Goal: Task Accomplishment & Management: Manage account settings

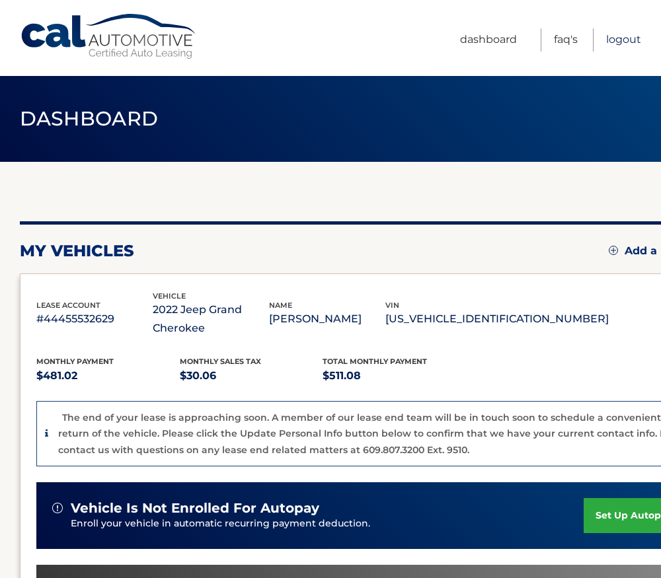
click at [629, 37] on link "Logout" at bounding box center [623, 39] width 35 height 23
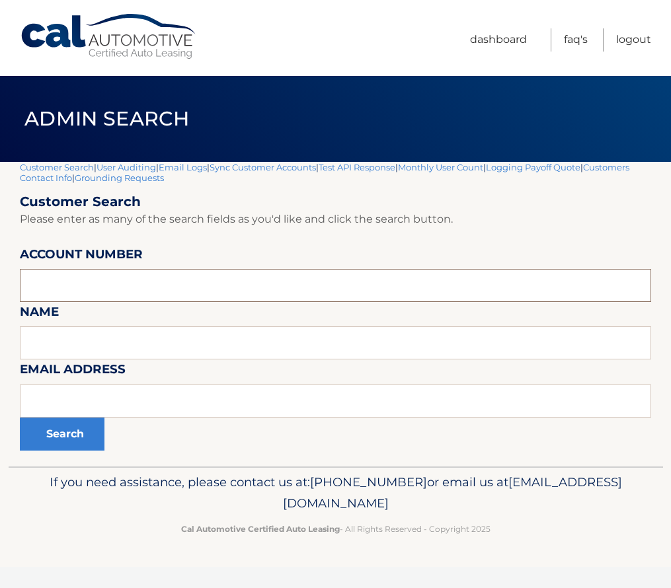
click at [65, 286] on input "text" at bounding box center [335, 285] width 631 height 33
paste input "44455909628"
type input "44455909628"
click at [53, 433] on button "Search" at bounding box center [62, 434] width 85 height 33
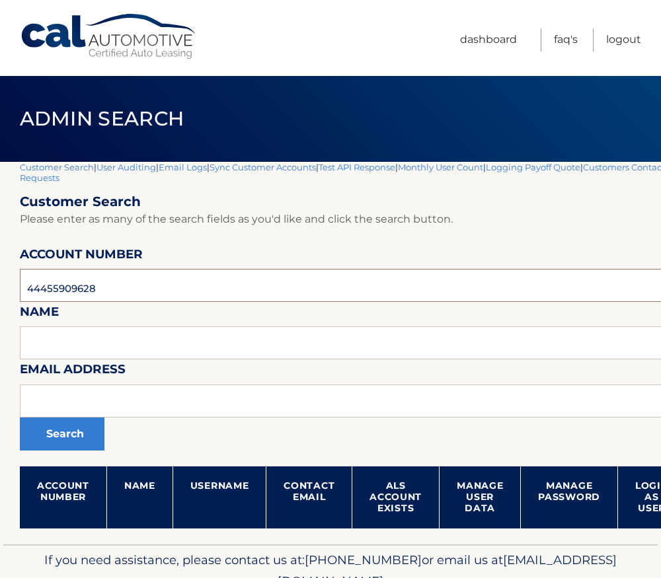
click at [116, 287] on input "44455909628" at bounding box center [390, 285] width 741 height 33
click at [112, 289] on input "44455909628" at bounding box center [390, 285] width 741 height 33
click at [121, 338] on input "text" at bounding box center [390, 342] width 741 height 33
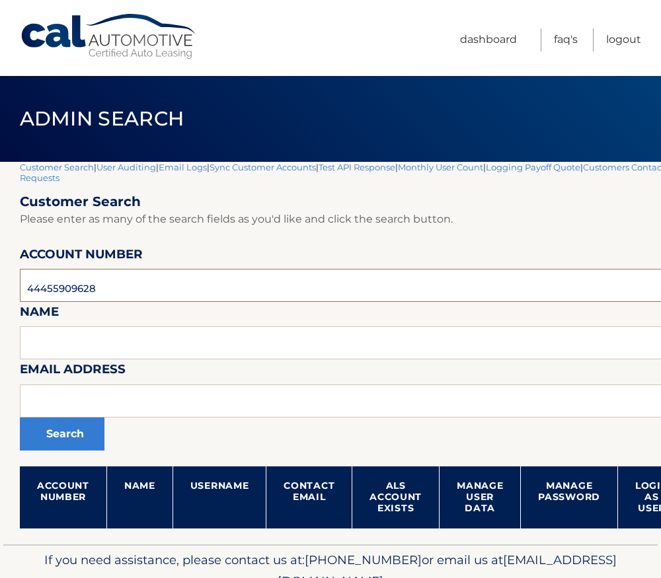
click at [105, 293] on input "44455909628" at bounding box center [390, 285] width 741 height 33
click at [79, 287] on input "44455909628" at bounding box center [390, 285] width 741 height 33
click at [63, 287] on input "44455909628" at bounding box center [390, 285] width 741 height 33
click at [132, 293] on input "44455909628" at bounding box center [390, 285] width 741 height 33
click at [55, 283] on input "44455909628" at bounding box center [390, 285] width 741 height 33
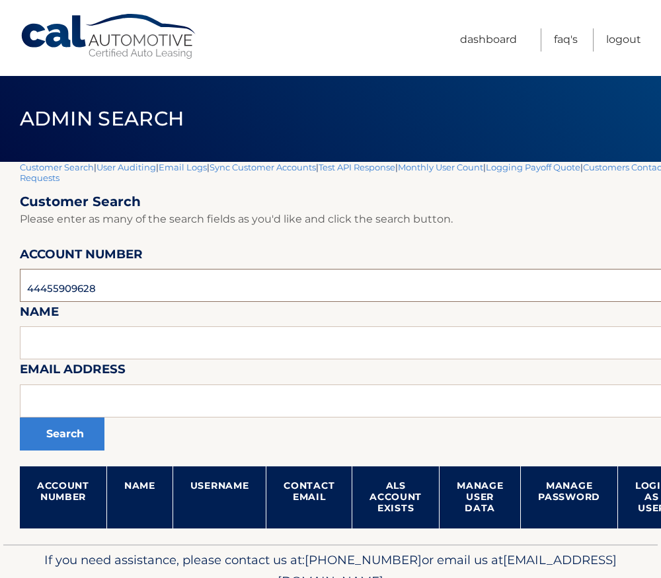
click at [76, 287] on input "44455909628" at bounding box center [390, 285] width 741 height 33
click at [98, 294] on input "44455909628" at bounding box center [390, 285] width 741 height 33
click at [73, 288] on input "44455909628" at bounding box center [390, 285] width 741 height 33
click at [70, 437] on button "Search" at bounding box center [62, 434] width 85 height 33
click at [67, 418] on button "Search" at bounding box center [62, 434] width 85 height 33
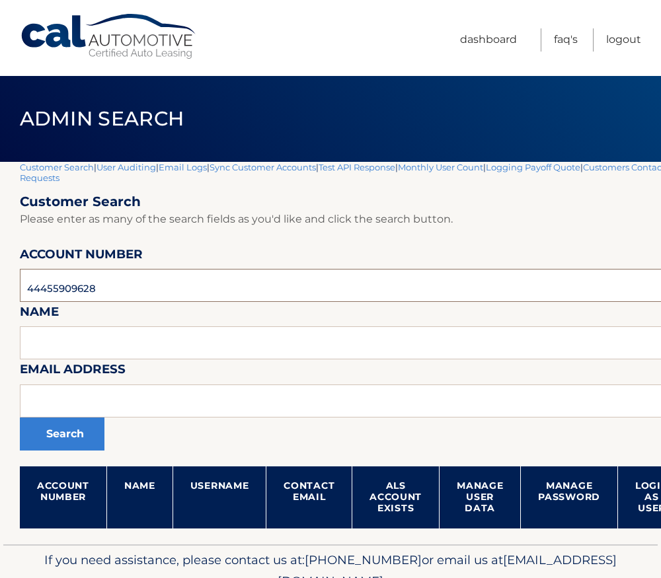
click at [46, 289] on input "44455909628" at bounding box center [390, 285] width 741 height 33
paste input "86320"
type input "44455986320"
click at [58, 440] on button "Search" at bounding box center [62, 434] width 85 height 33
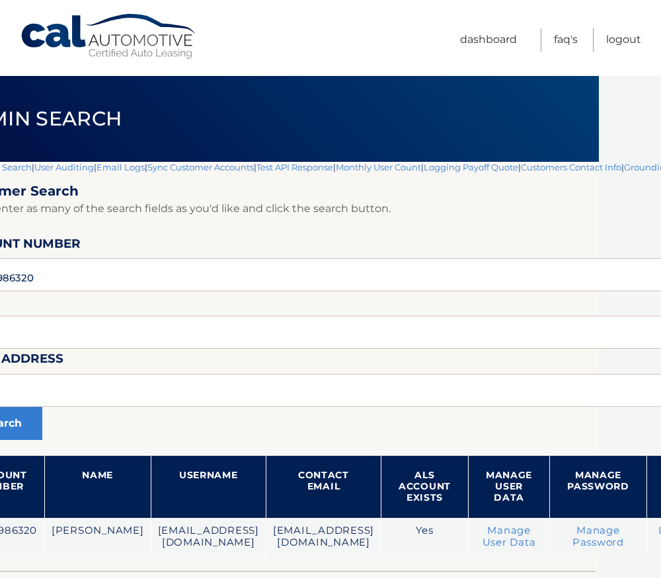
scroll to position [0, 236]
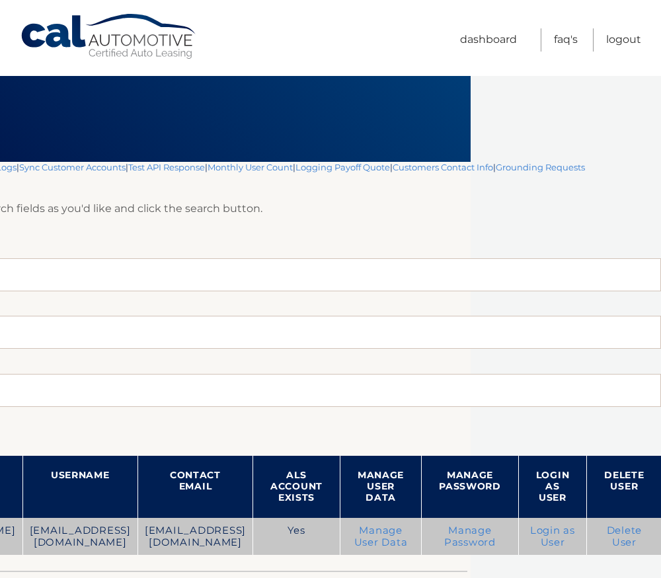
click at [545, 533] on link "Login as User" at bounding box center [552, 537] width 45 height 24
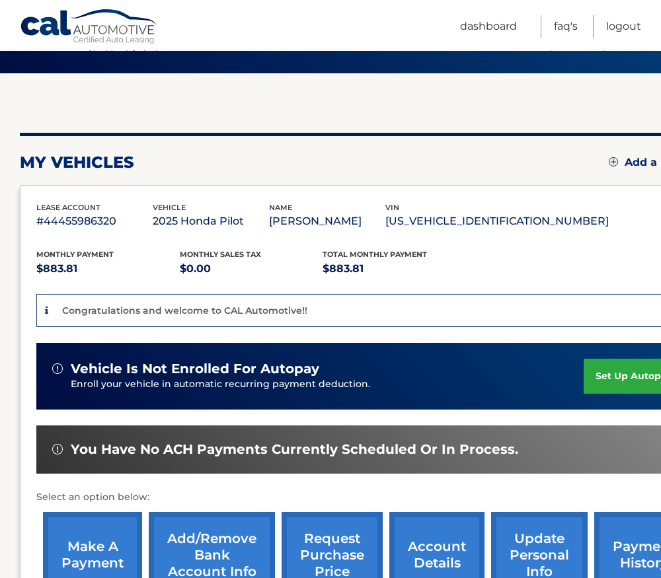
scroll to position [272, 0]
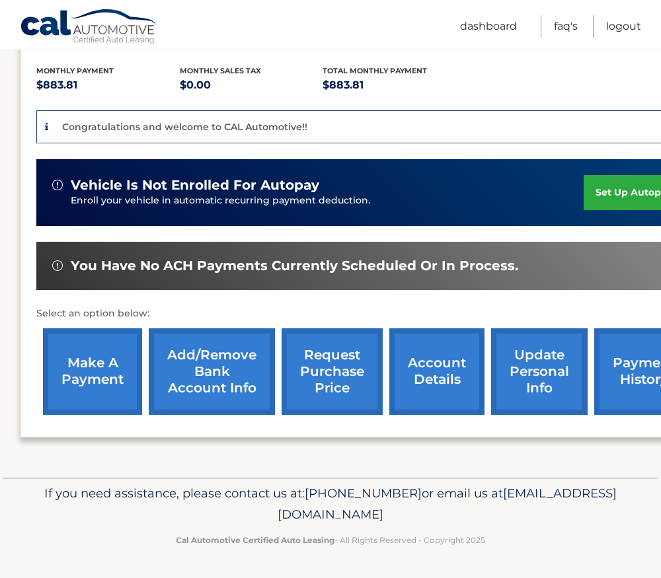
drag, startPoint x: 137, startPoint y: 496, endPoint x: 568, endPoint y: 524, distance: 431.1
click at [568, 524] on p "If you need assistance, please contact us at: 609-807-3200 or email us at Custo…" at bounding box center [330, 504] width 615 height 42
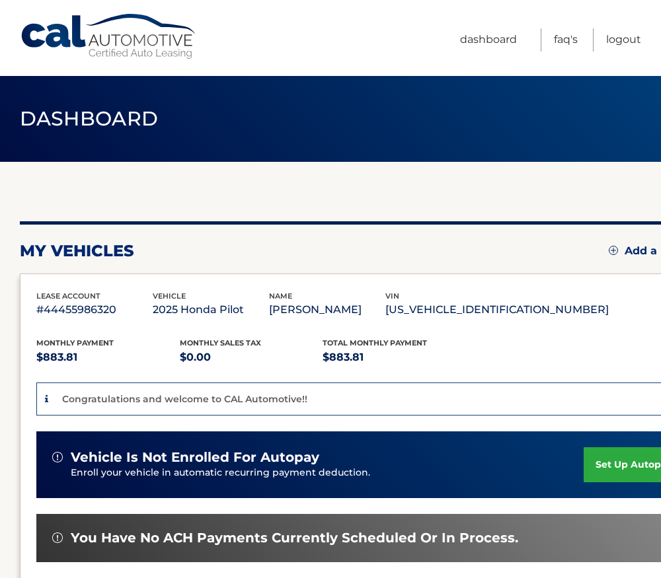
click at [65, 311] on p "#44455986320" at bounding box center [94, 310] width 116 height 19
copy p "44455986320"
click at [220, 241] on div "You are registered for this site, but you haven't enrolled in online payments. …" at bounding box center [368, 465] width 696 height 489
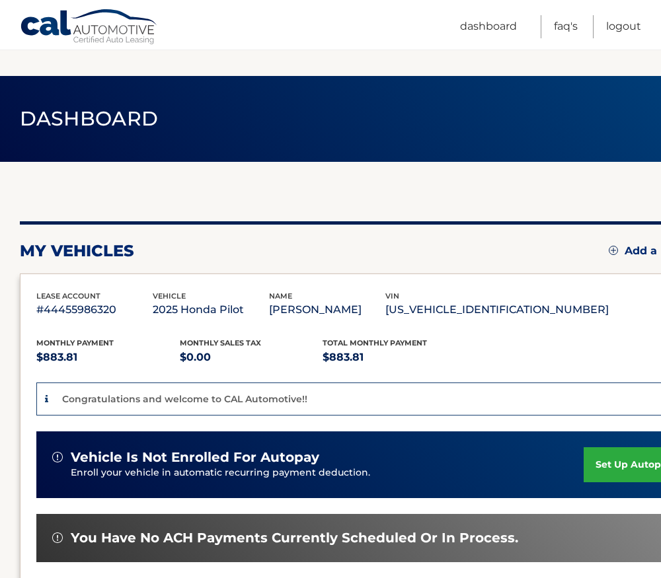
scroll to position [272, 0]
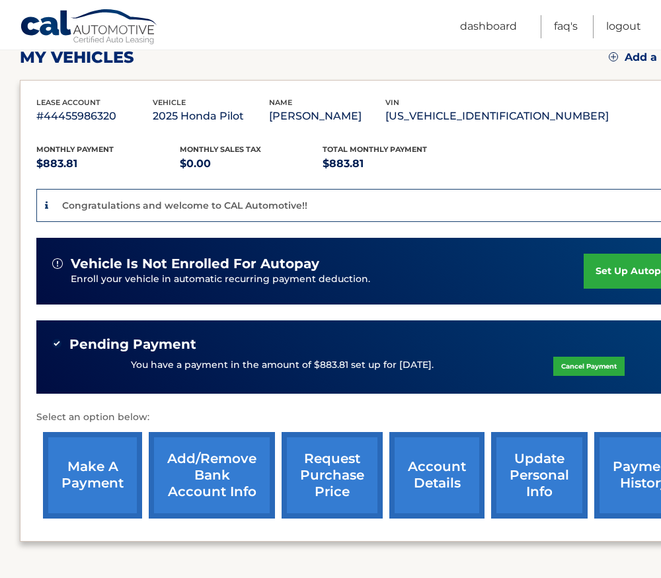
scroll to position [165, 0]
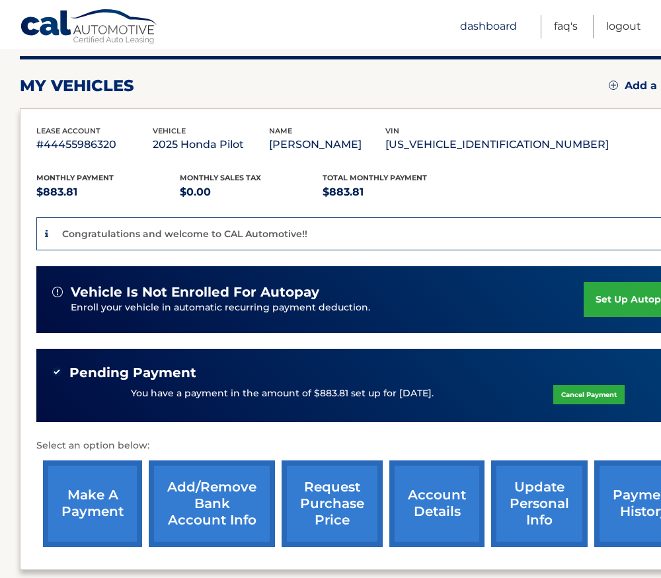
click at [492, 26] on link "Dashboard" at bounding box center [488, 26] width 57 height 23
click at [616, 30] on link "Logout" at bounding box center [623, 26] width 35 height 23
